Goal: Task Accomplishment & Management: Manage account settings

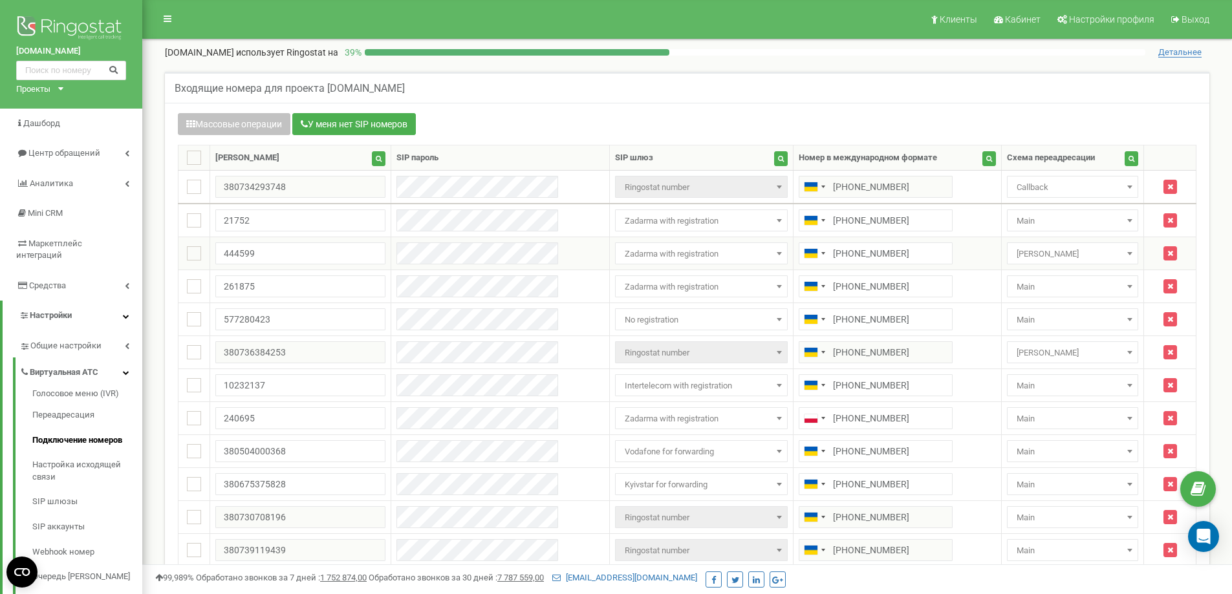
click at [645, 254] on span "Zadarma with registration" at bounding box center [701, 254] width 164 height 18
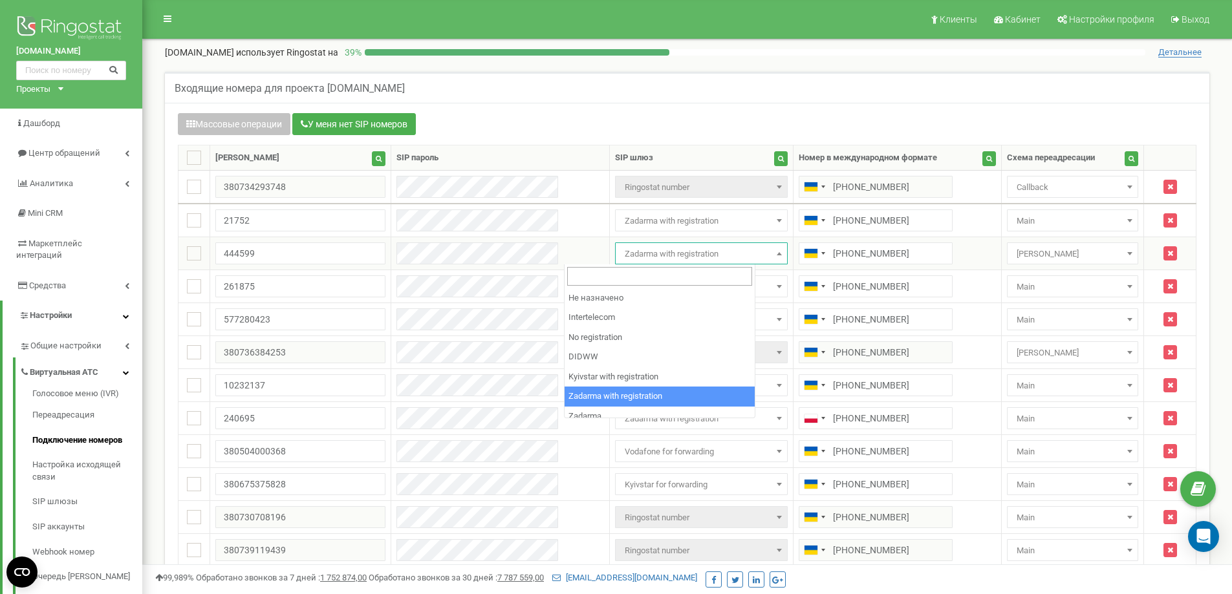
click at [653, 254] on span "Zadarma with registration" at bounding box center [701, 254] width 164 height 18
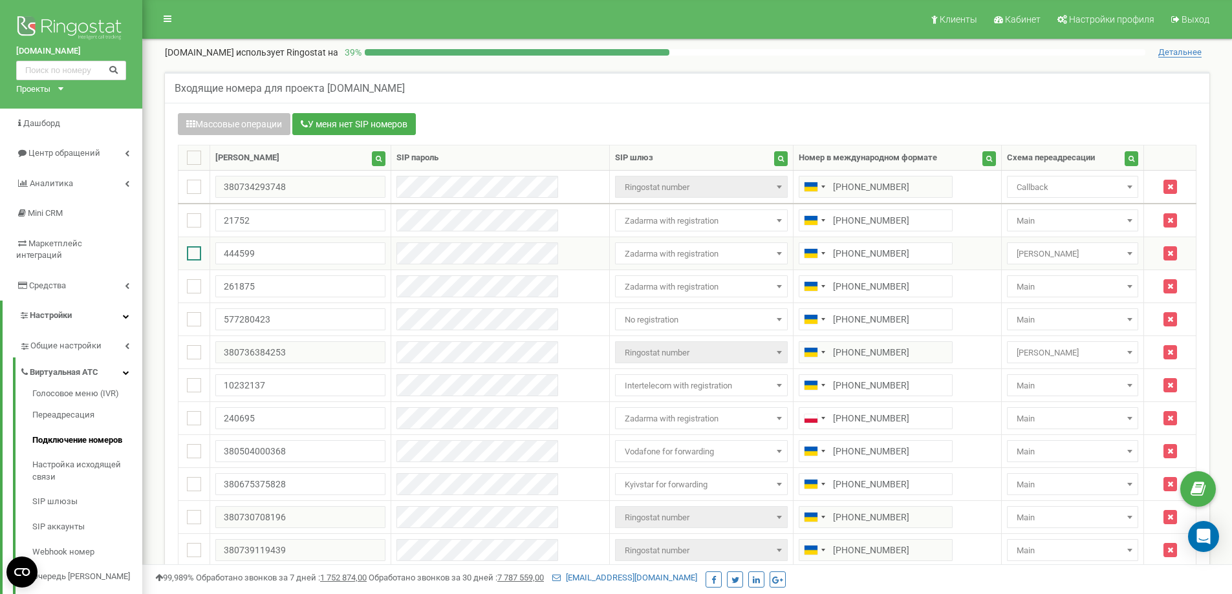
click at [201, 256] on ins at bounding box center [194, 253] width 14 height 14
checkbox input "true"
click at [263, 125] on button "Массовые операции" at bounding box center [234, 124] width 112 height 22
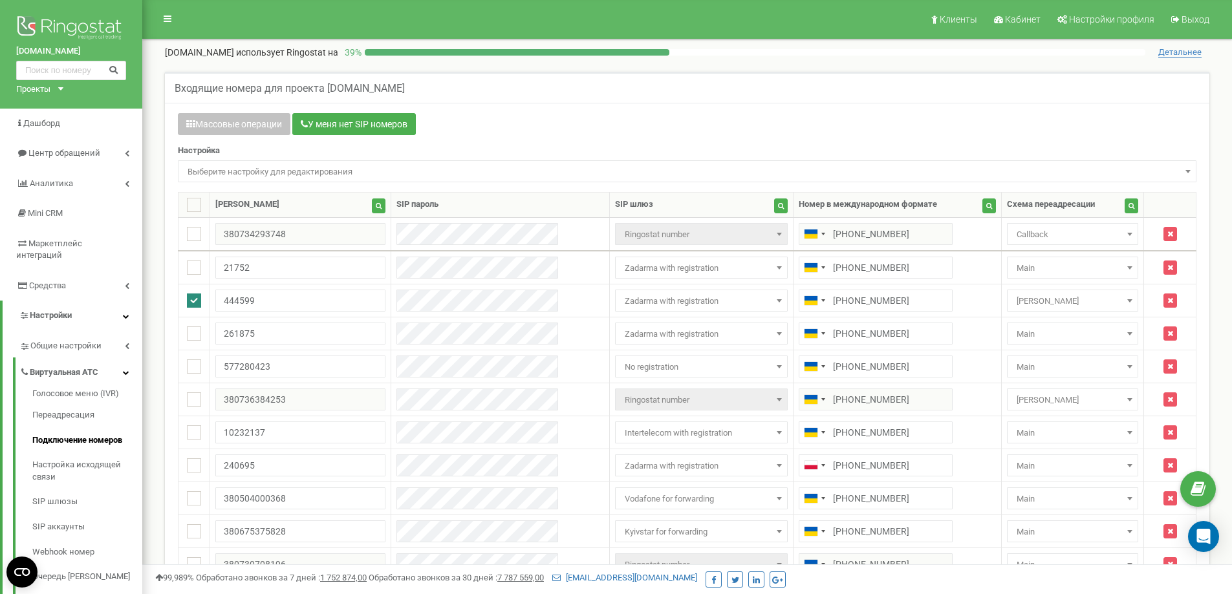
click at [272, 170] on span "Выберите настройку для редактирования" at bounding box center [686, 172] width 1009 height 18
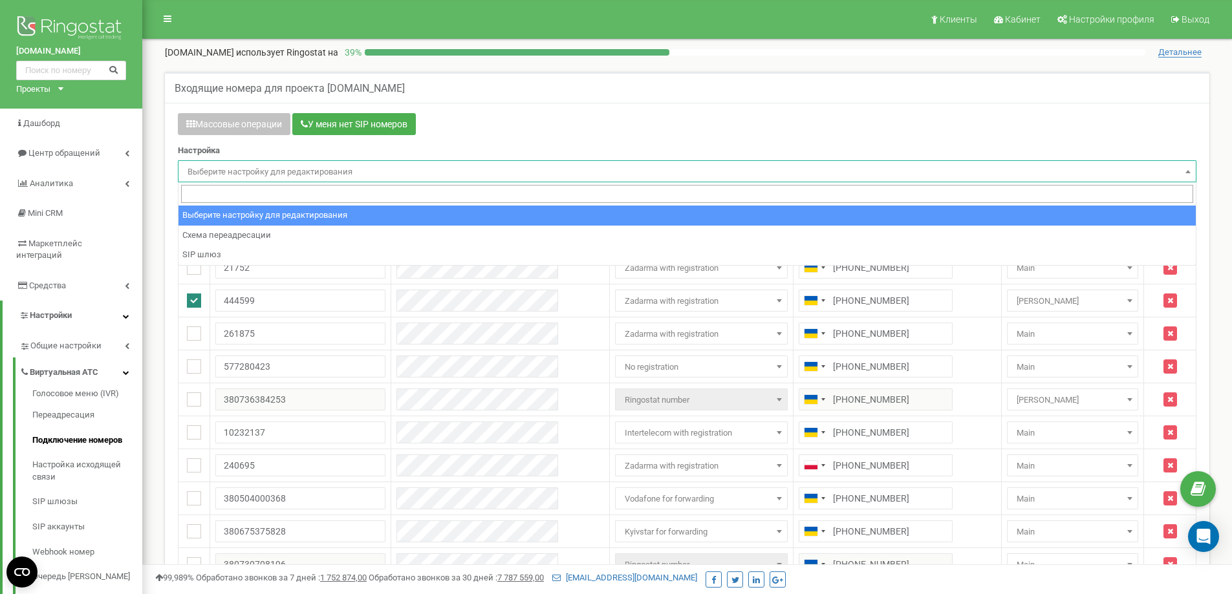
click at [289, 168] on span "Выберите настройку для редактирования" at bounding box center [686, 172] width 1009 height 18
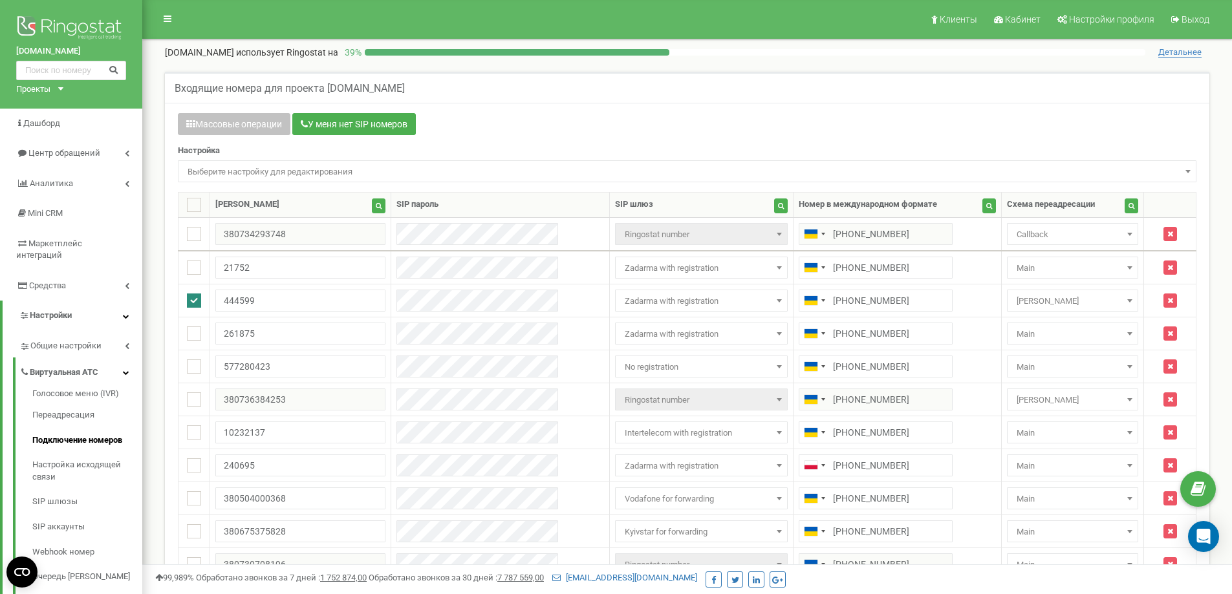
click at [331, 146] on div "Настройка Выберите настройку для редактирования Схема переадресации SIP шлюз Вы…" at bounding box center [687, 163] width 1018 height 37
click at [1167, 299] on icon "button" at bounding box center [1170, 301] width 6 height 8
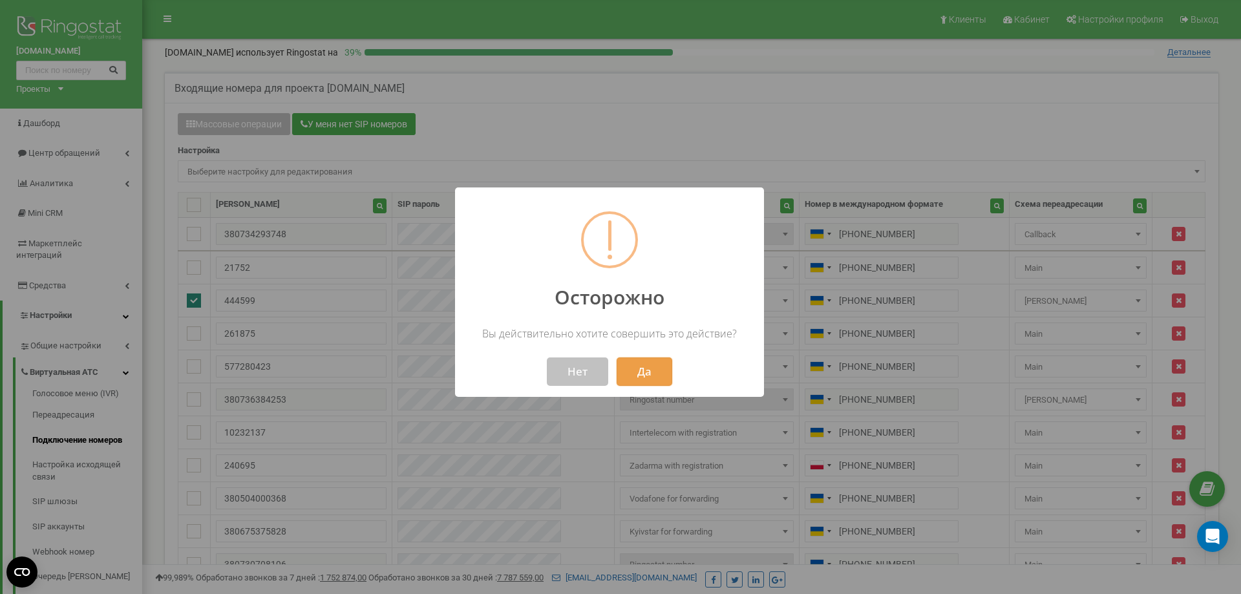
click at [651, 368] on button "Да" at bounding box center [645, 371] width 56 height 28
